Goal: Find specific page/section: Find specific page/section

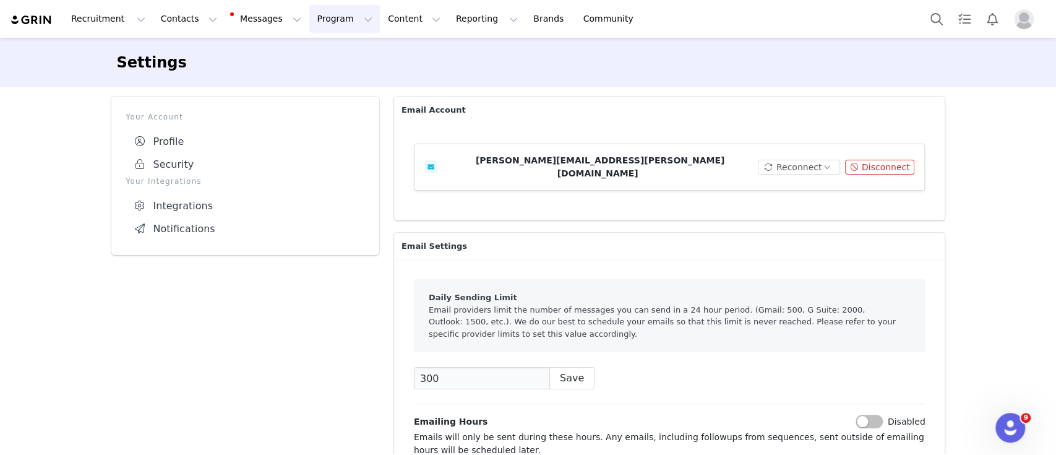
scroll to position [2, 0]
click at [232, 4] on div "Recruitment Recruitment Creator Search Curated Lists Landing Pages Web Extensio…" at bounding box center [528, 19] width 1056 height 38
click at [309, 19] on button "Program Program" at bounding box center [344, 19] width 71 height 28
click at [304, 43] on link "Activations" at bounding box center [329, 54] width 98 height 23
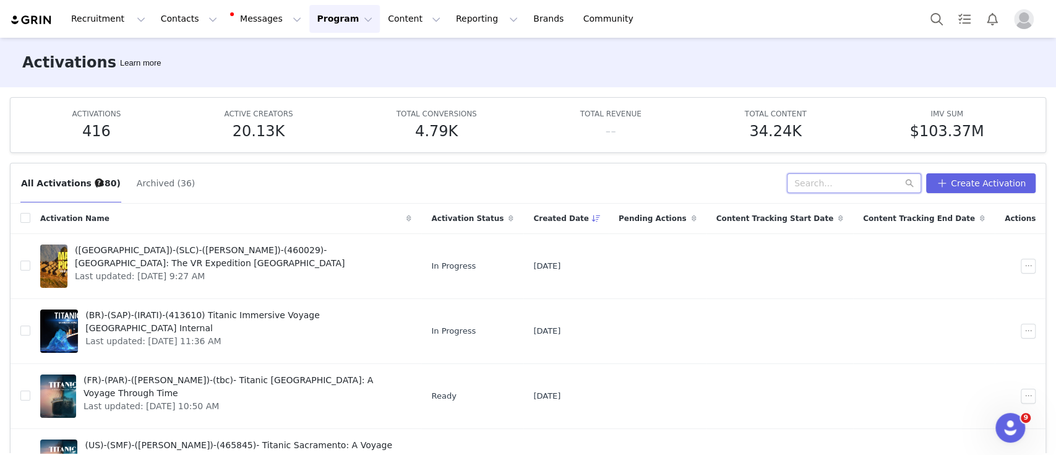
click at [866, 178] on input "text" at bounding box center [854, 183] width 134 height 20
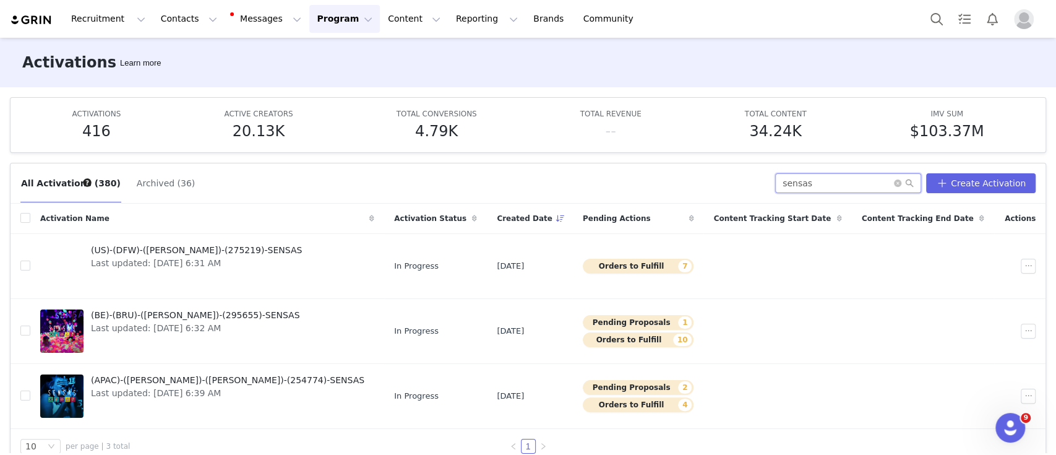
type input "sensas"
click at [135, 324] on span "Last updated: [DATE] 6:32 AM" at bounding box center [195, 328] width 209 height 13
